Goal: Navigation & Orientation: Find specific page/section

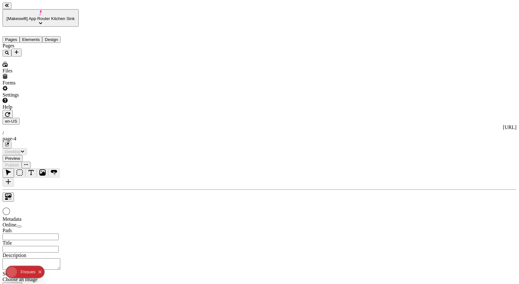
type input "/page-4"
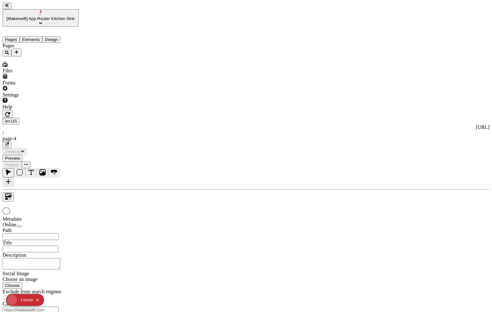
type input "/page-4"
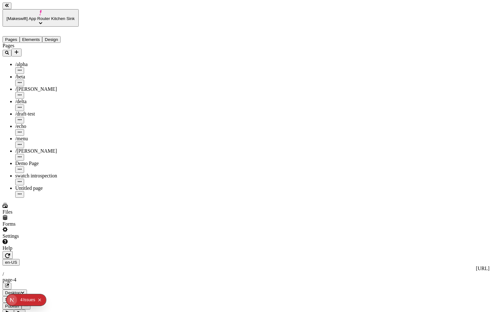
click at [15, 161] on div "Demo Page" at bounding box center [46, 167] width 63 height 12
type input "/demo-page"
click at [56, 181] on div "Pages /alpha /beta /charlie /delta /draft-test /echo /menu /romeo Demo Page The…" at bounding box center [41, 120] width 76 height 155
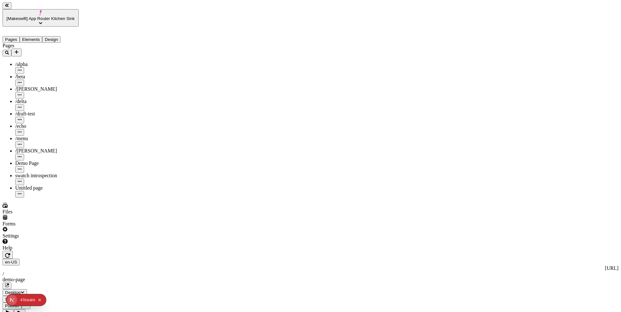
click at [46, 173] on div "swatch introspection" at bounding box center [46, 176] width 63 height 6
click at [9, 284] on icon "button" at bounding box center [7, 286] width 4 height 4
click at [10, 253] on icon "button" at bounding box center [7, 255] width 5 height 5
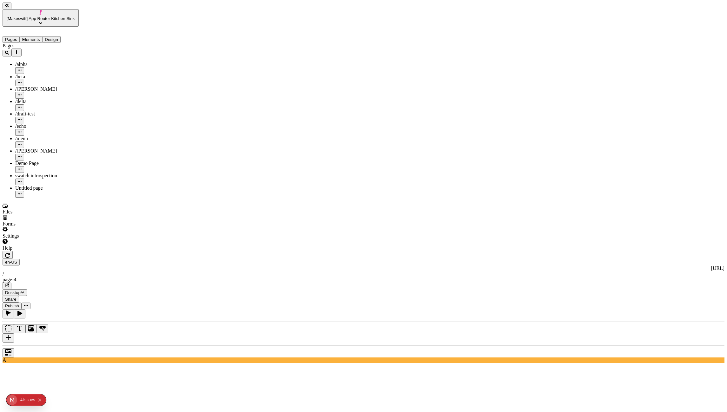
click at [16, 161] on div "Demo Page" at bounding box center [46, 167] width 63 height 12
